Goal: Transaction & Acquisition: Purchase product/service

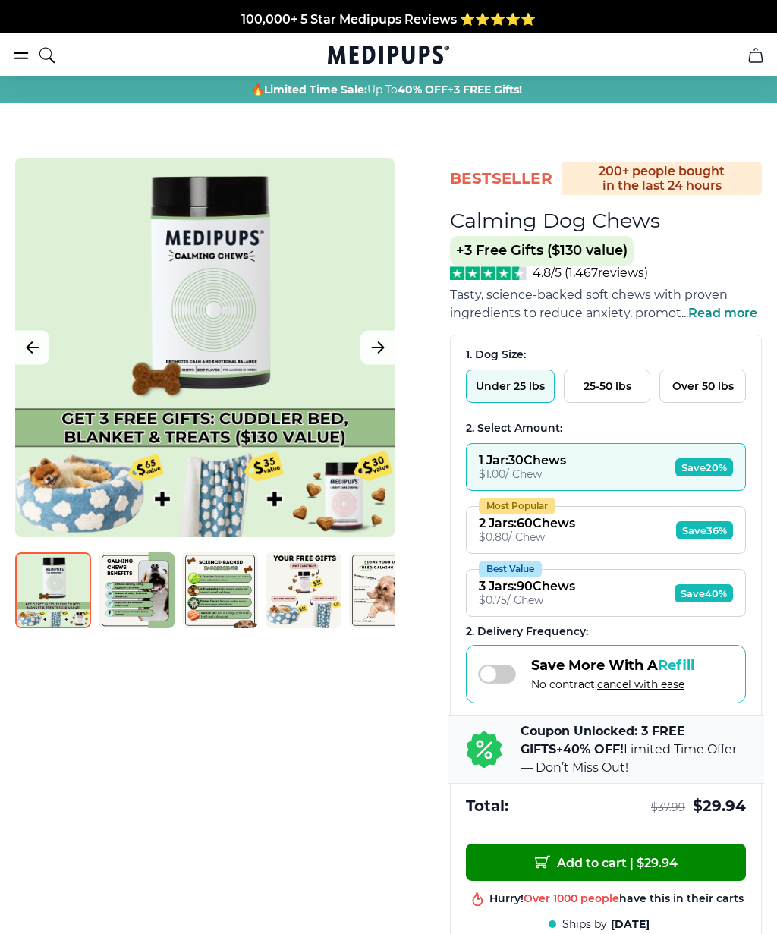
click at [59, 755] on div "BestSeller 200+ people bought in the last 24 hours Calming Dog Chews (+ 3 Free …" at bounding box center [388, 656] width 777 height 996
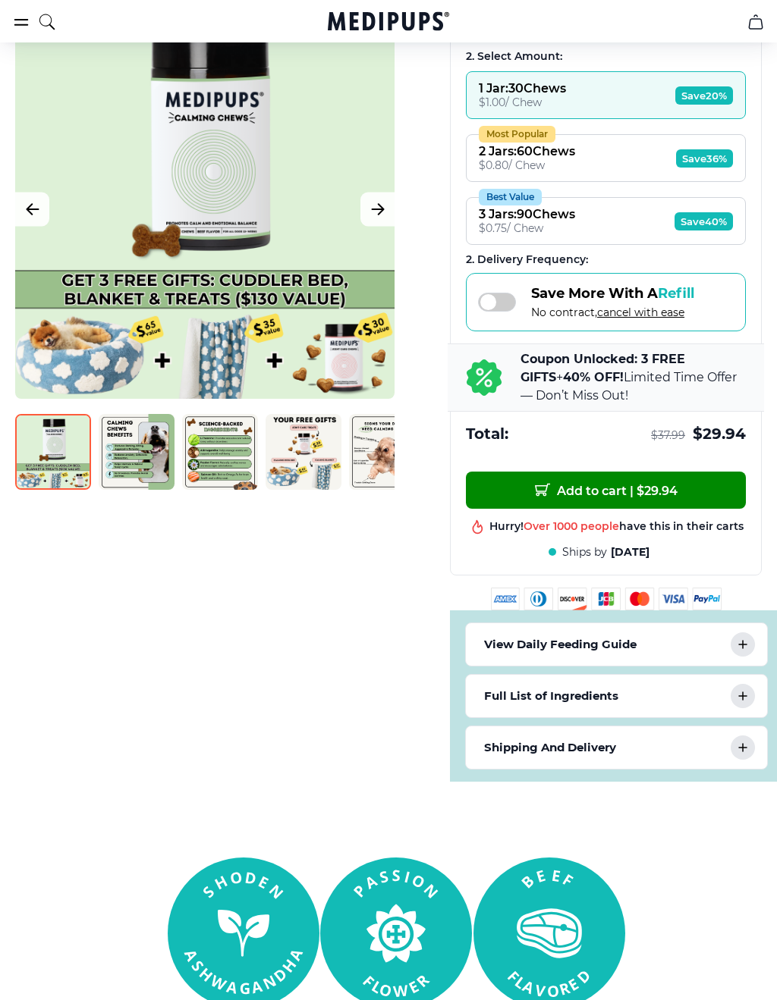
scroll to position [372, 0]
click at [495, 640] on div "View Daily Feeding Guide" at bounding box center [616, 644] width 301 height 42
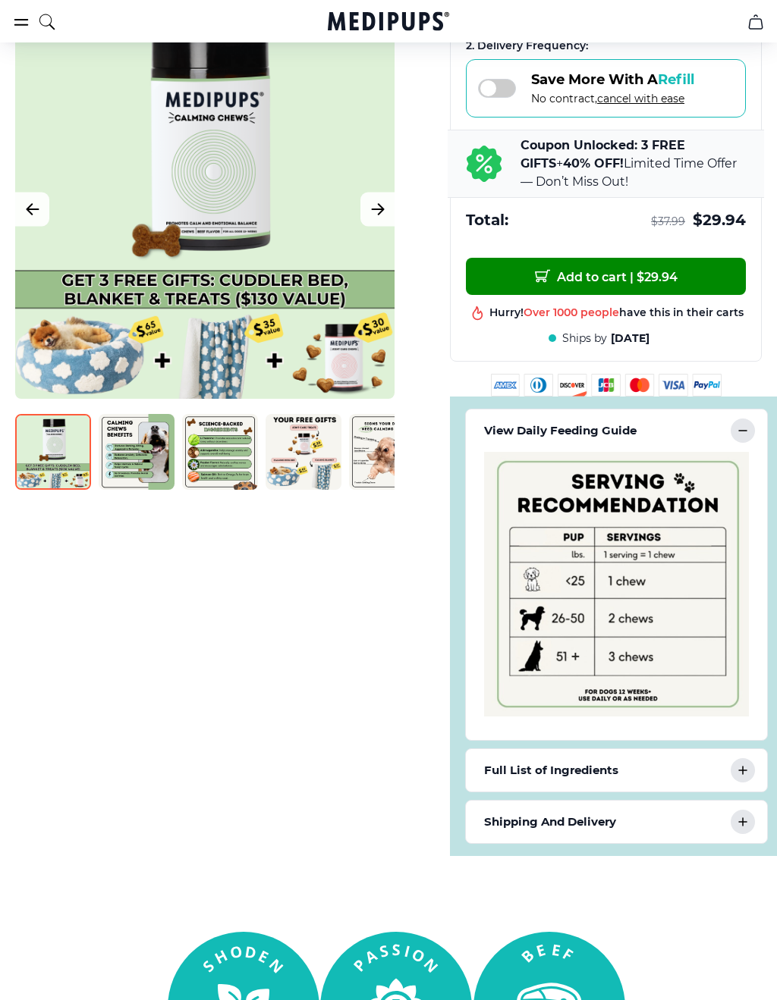
scroll to position [587, 0]
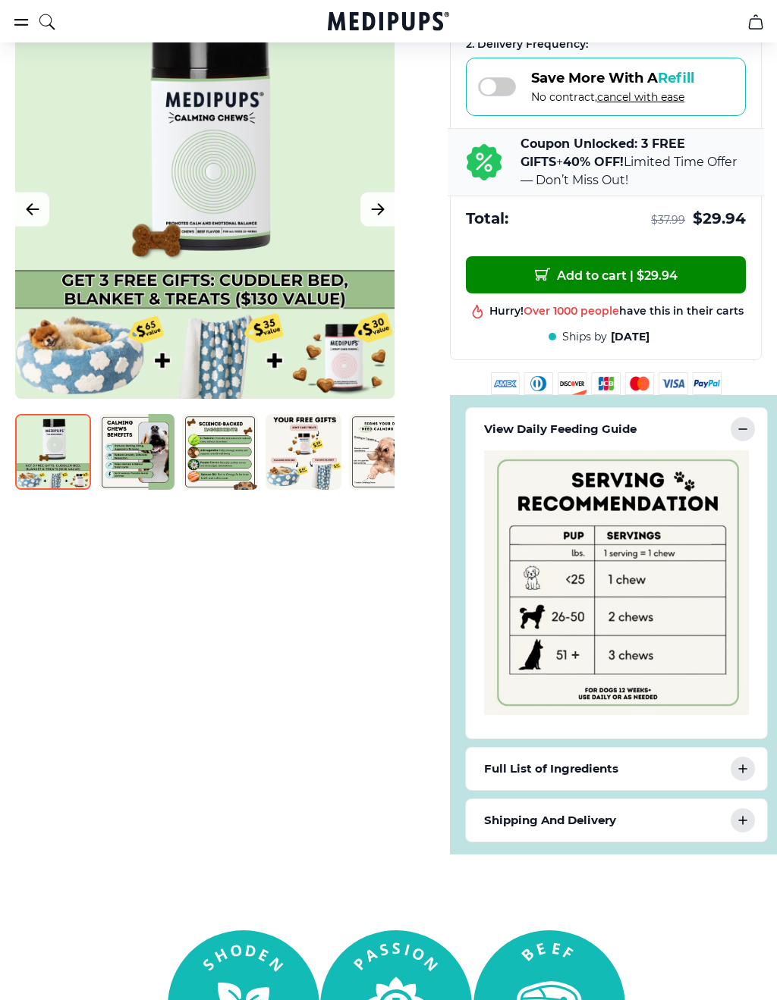
click at [496, 775] on p "Full List of Ingredients" at bounding box center [551, 769] width 134 height 18
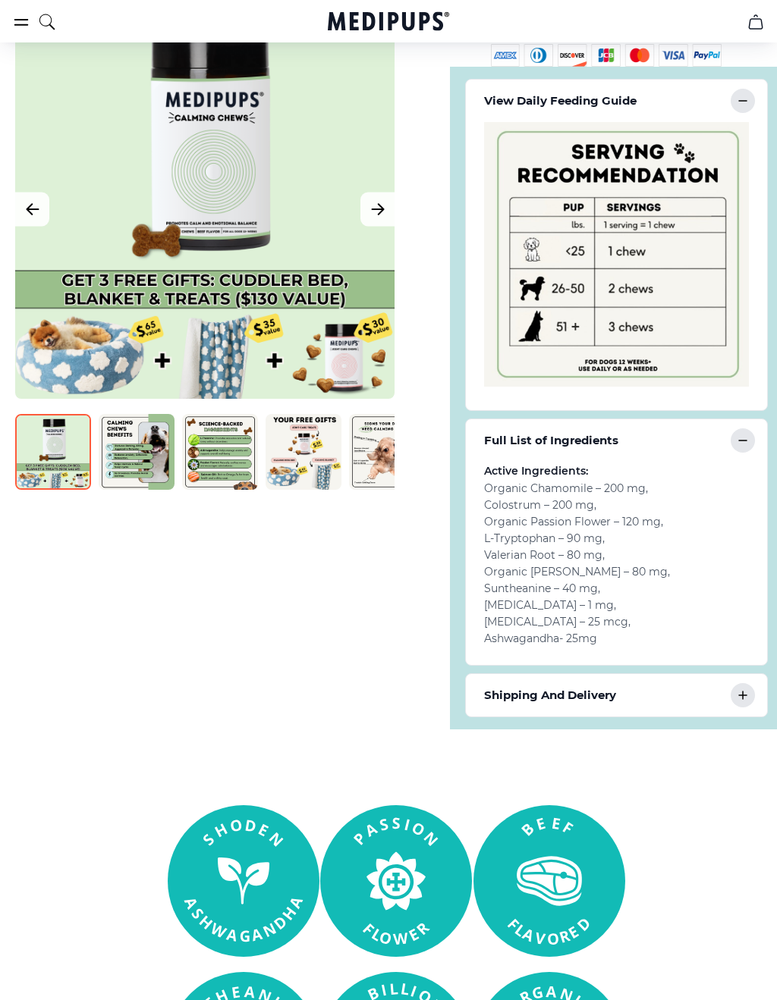
scroll to position [917, 0]
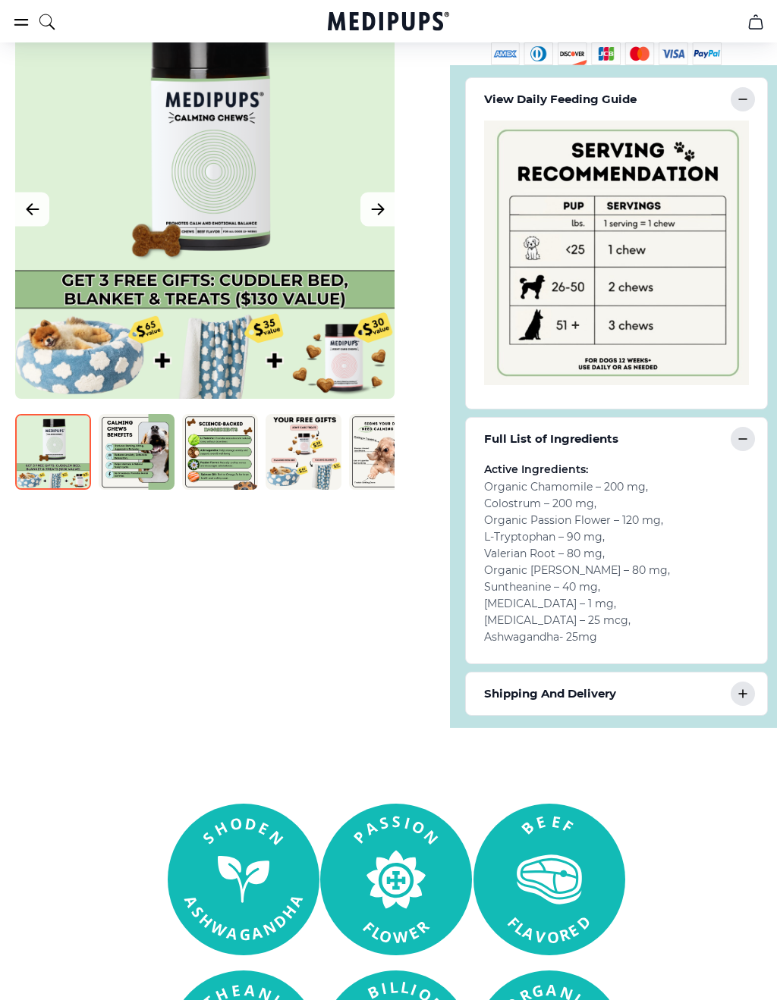
click at [497, 693] on div "Shipping And Delivery" at bounding box center [616, 694] width 301 height 42
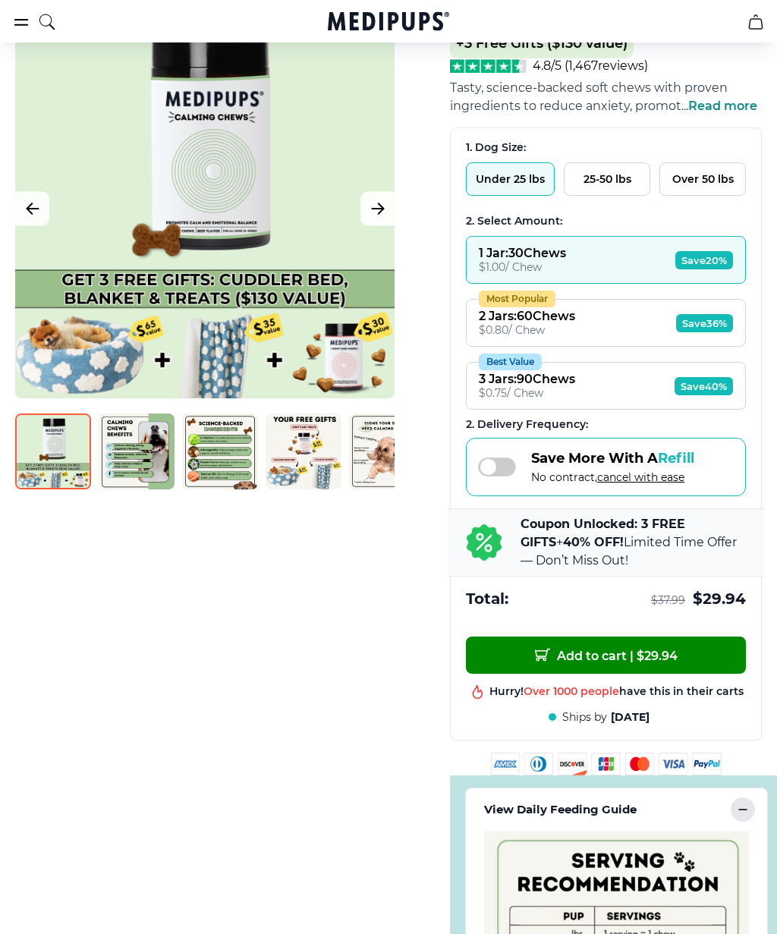
scroll to position [0, 0]
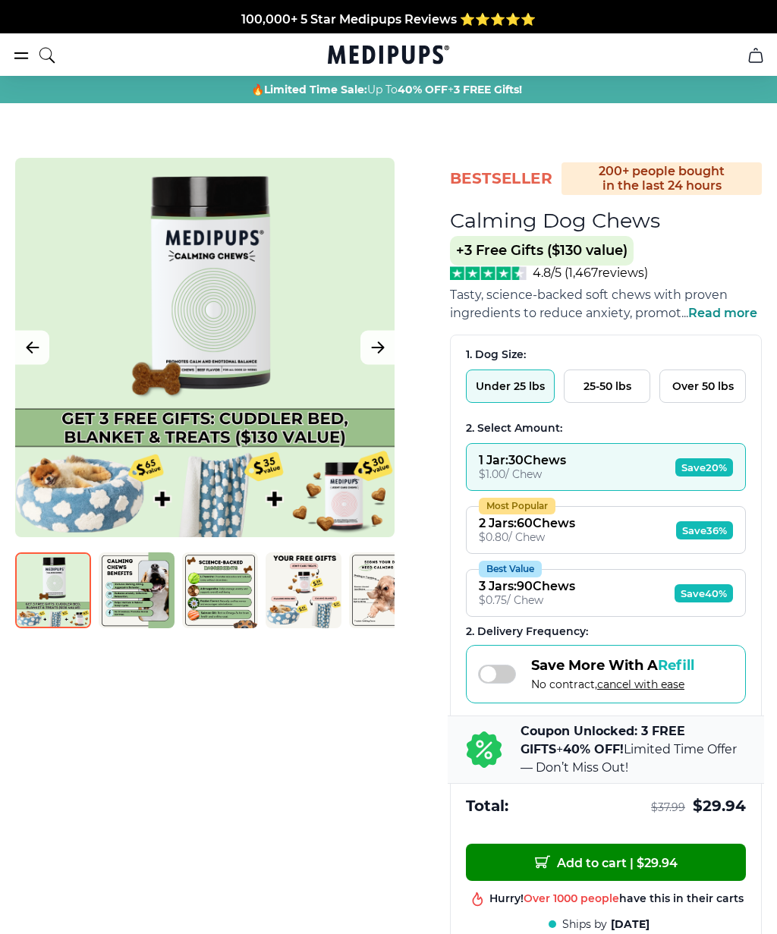
click at [503, 681] on span at bounding box center [497, 673] width 38 height 19
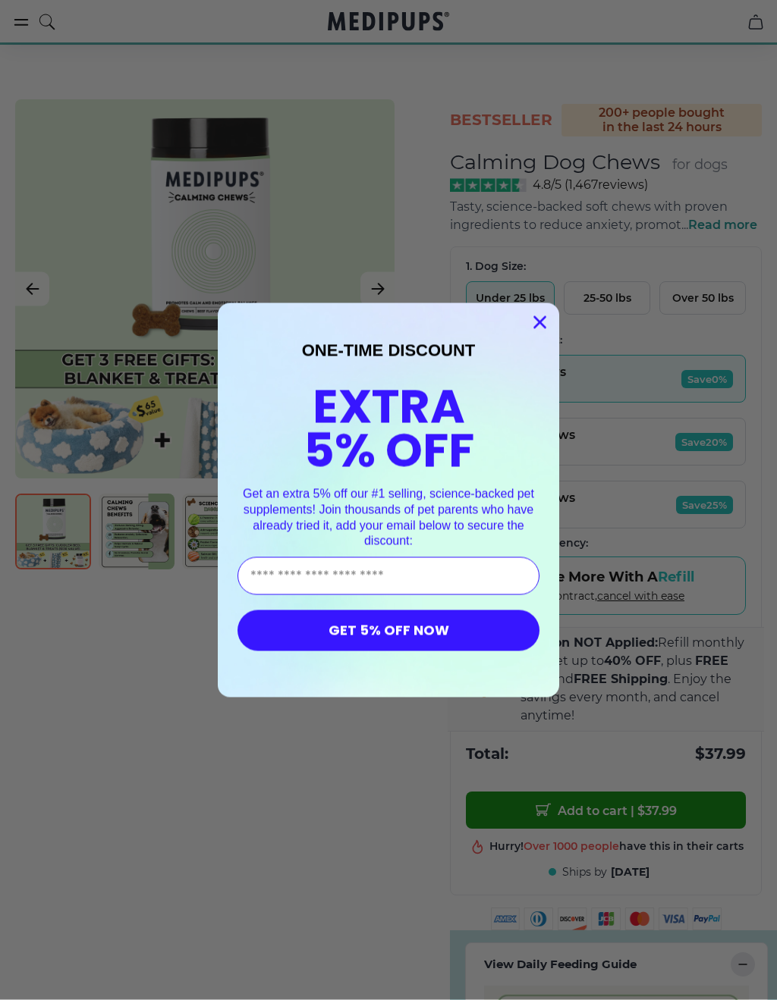
scroll to position [60, 0]
type input "**********"
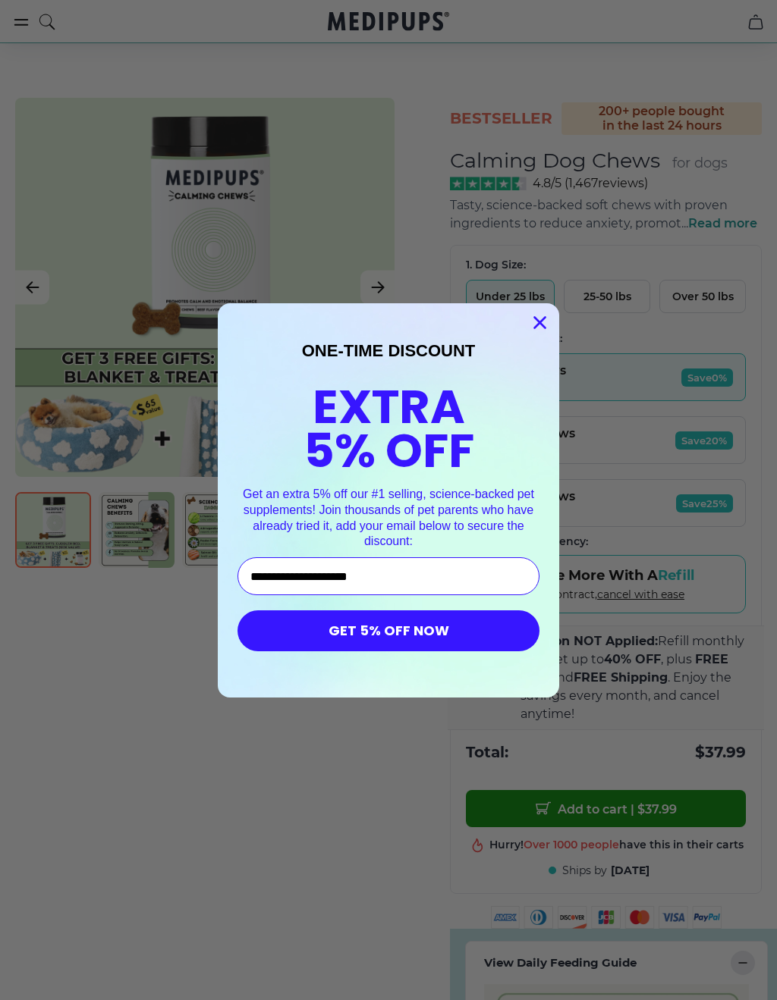
click at [309, 629] on button "GET 5% OFF NOW" at bounding box center [388, 631] width 302 height 41
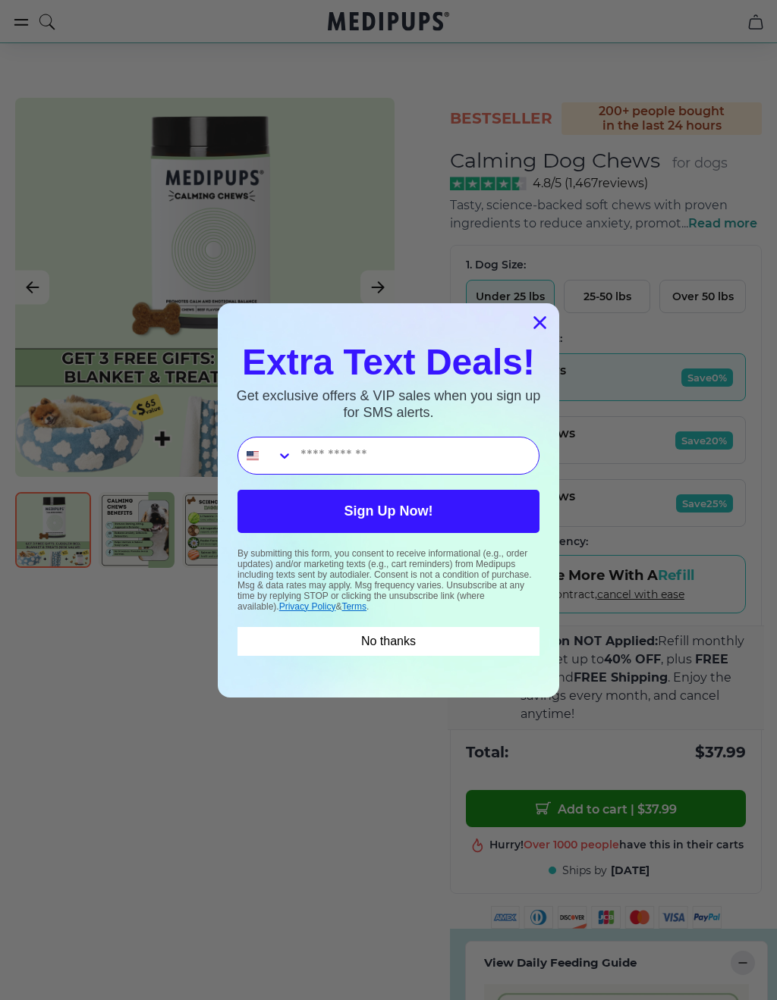
click at [336, 453] on input "Phone Number" at bounding box center [416, 456] width 246 height 36
type input "**********"
click at [311, 499] on button "Sign Up Now!" at bounding box center [388, 511] width 302 height 43
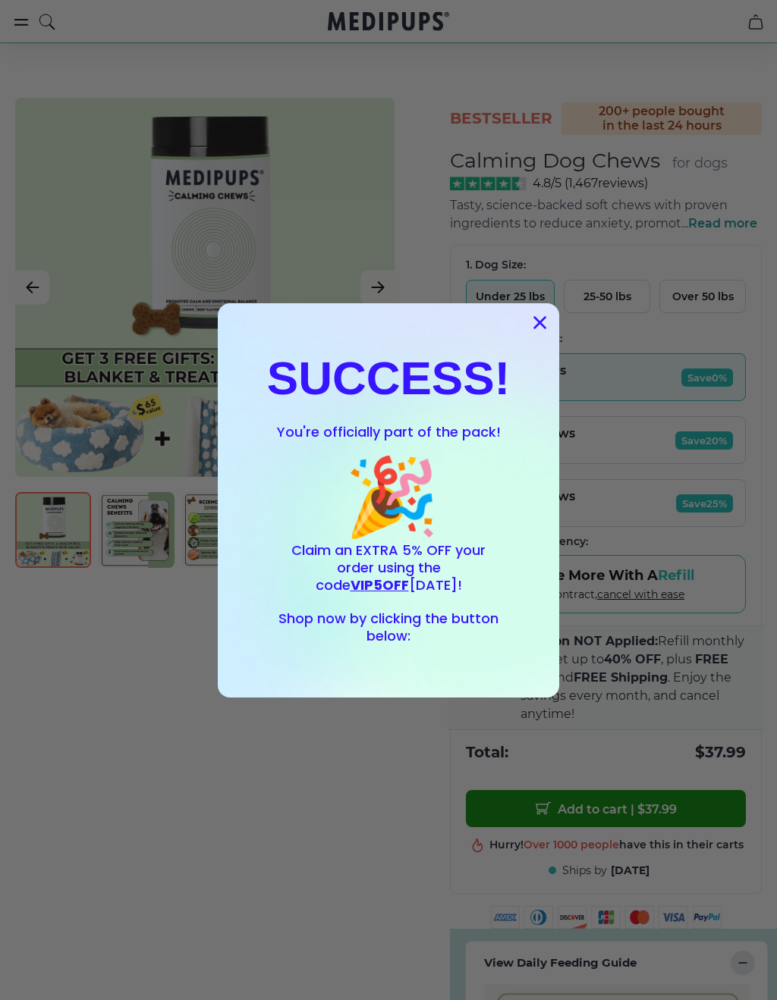
click at [409, 576] on span "VIP5OFF" at bounding box center [379, 585] width 58 height 19
copy span "VIP5OFF"
click at [538, 322] on circle "Close dialog" at bounding box center [539, 321] width 25 height 25
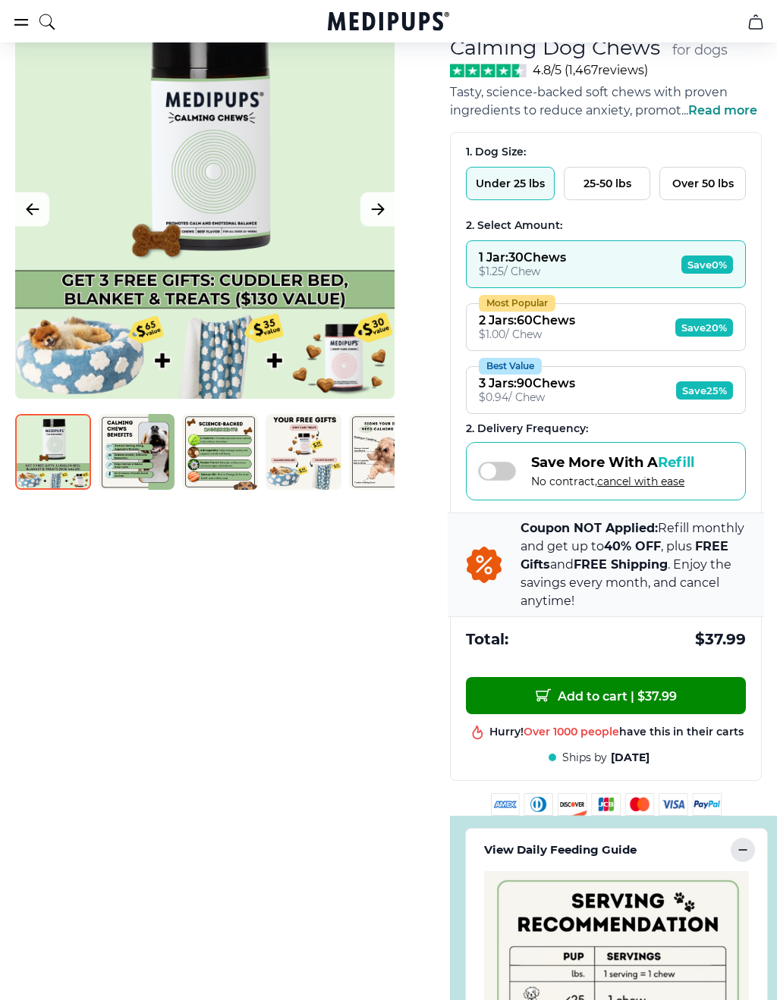
scroll to position [174, 0]
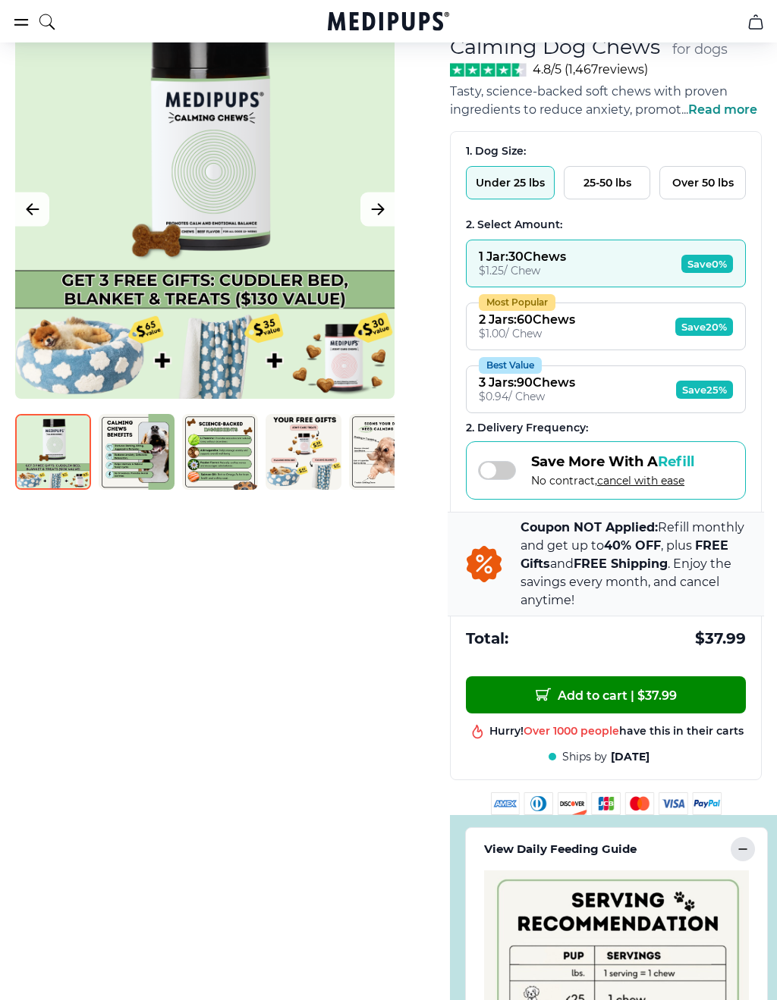
click at [644, 696] on button "Add to cart | $ 37.99" at bounding box center [606, 695] width 280 height 37
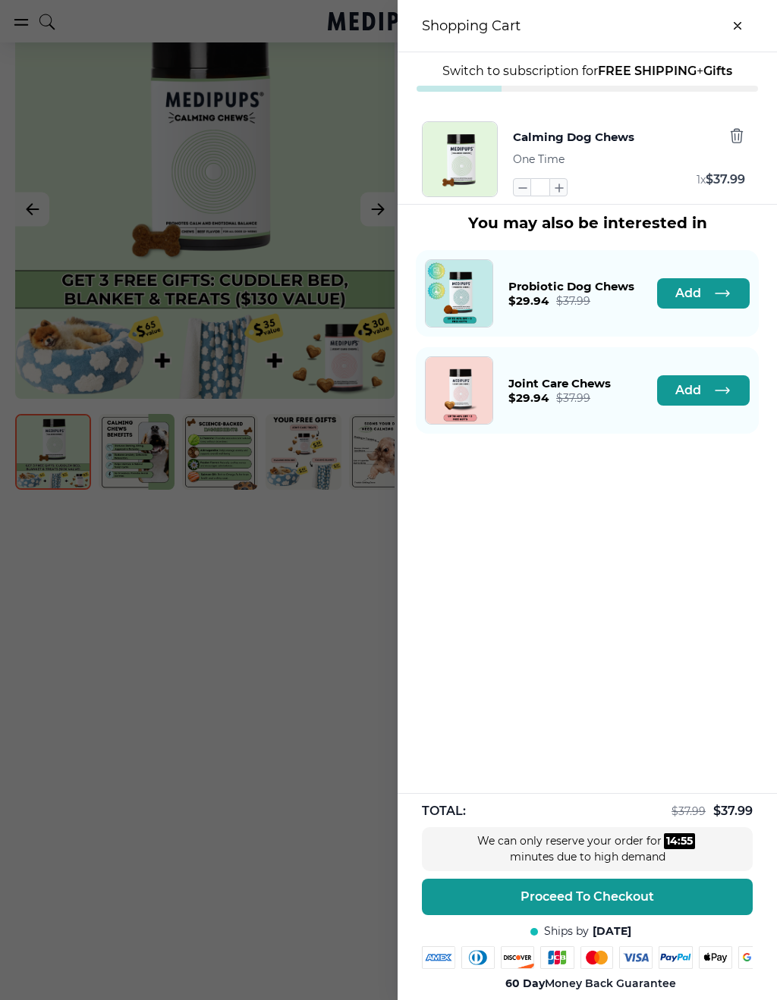
click at [691, 887] on button "Proceed To Checkout" at bounding box center [587, 897] width 331 height 36
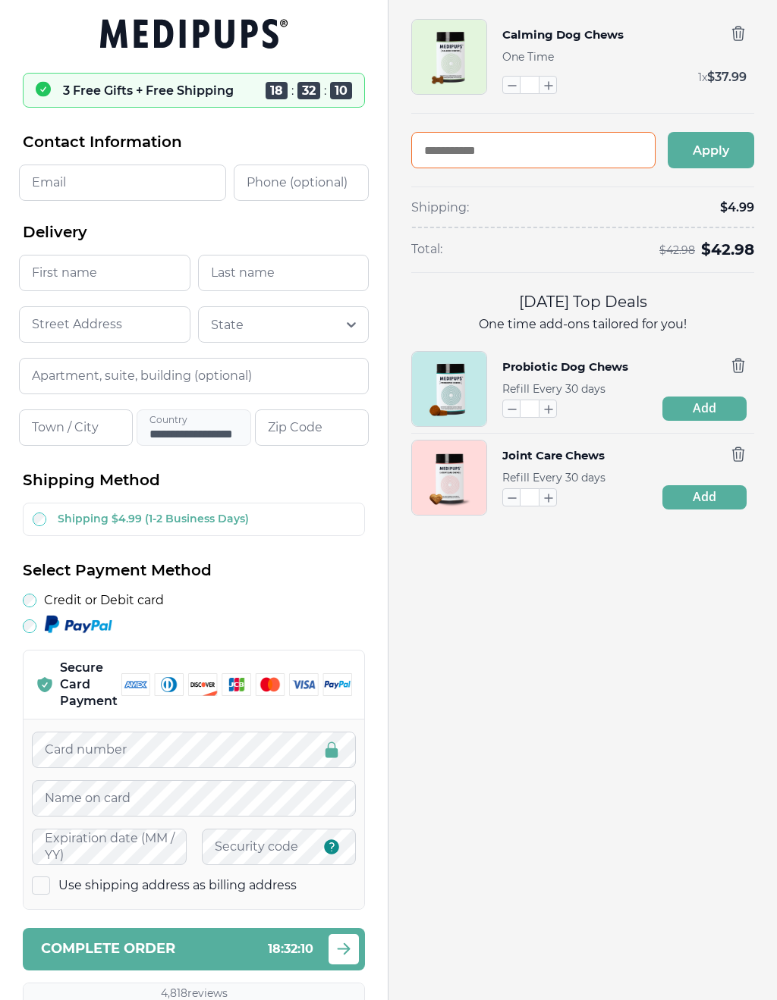
click at [517, 148] on input "text" at bounding box center [533, 150] width 244 height 36
paste input "*******"
type input "*******"
click at [726, 143] on button "Apply" at bounding box center [710, 150] width 86 height 36
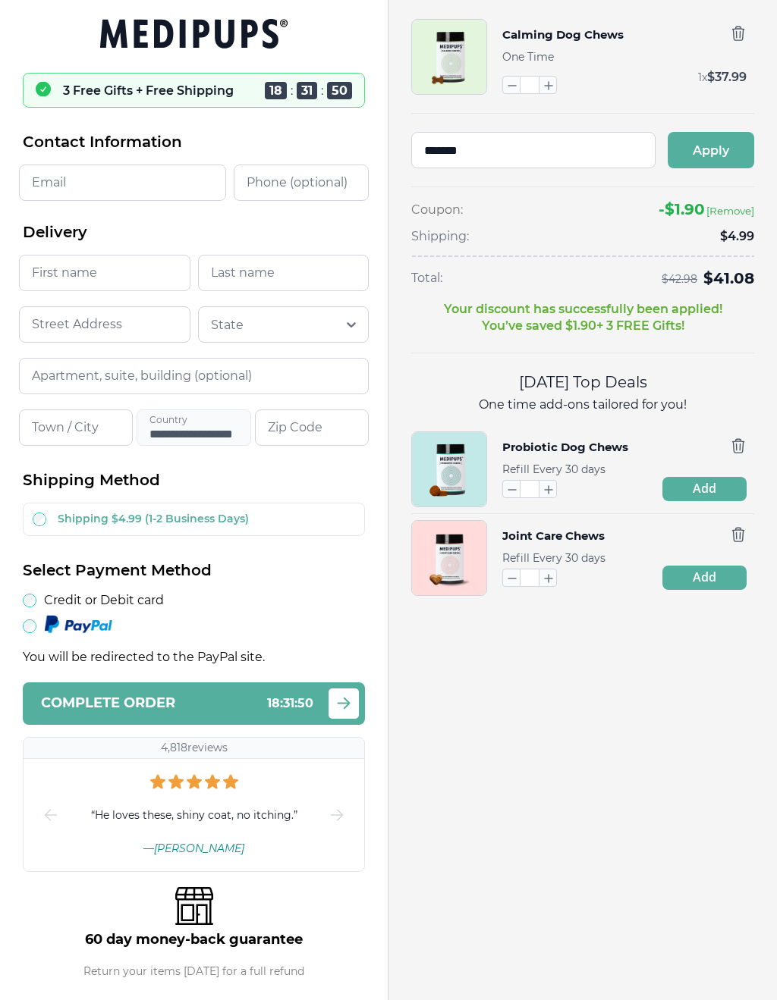
click at [58, 186] on input "Email" at bounding box center [122, 183] width 207 height 36
